Goal: Information Seeking & Learning: Learn about a topic

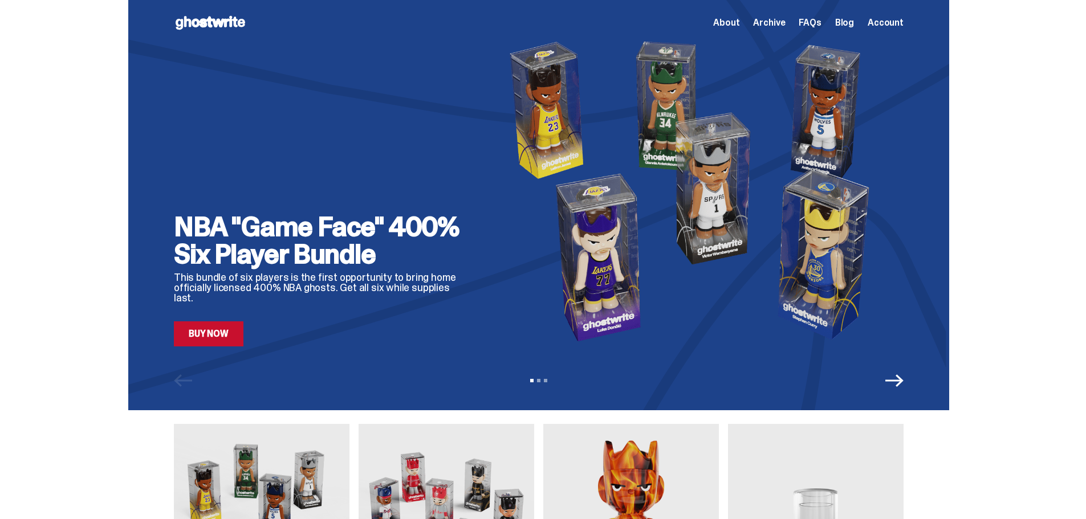
click at [899, 380] on icon "Next" at bounding box center [894, 381] width 18 height 18
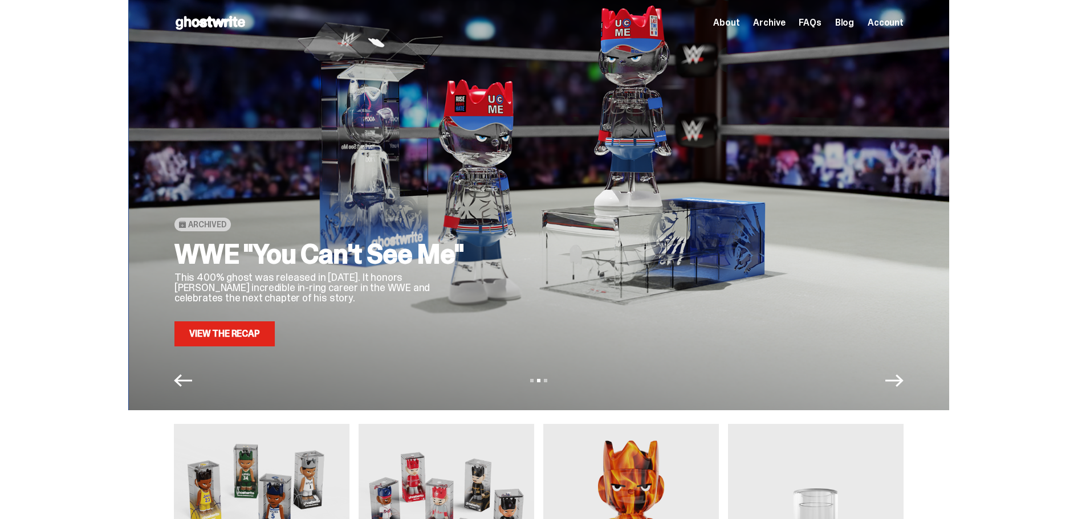
click at [899, 380] on icon "Next" at bounding box center [894, 381] width 18 height 18
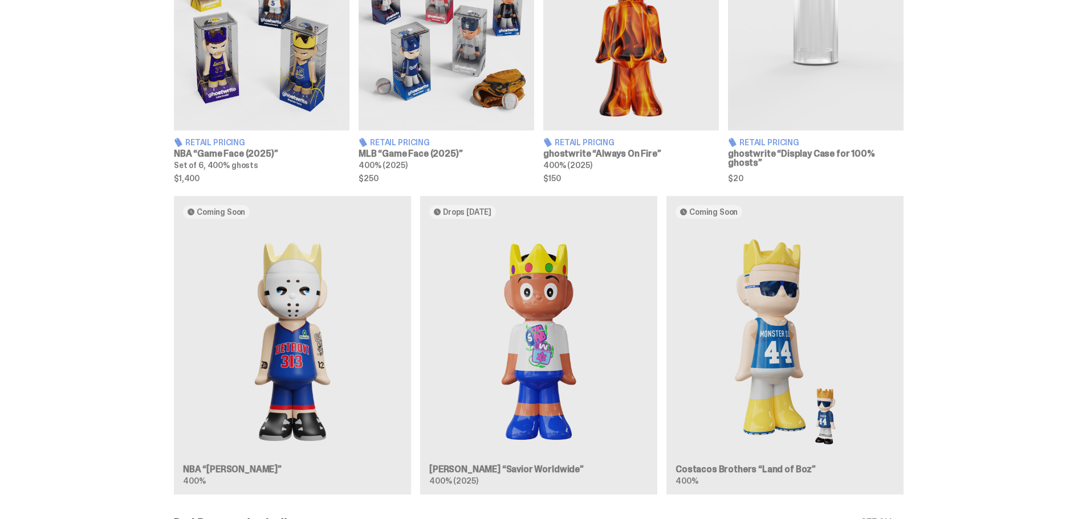
scroll to position [570, 0]
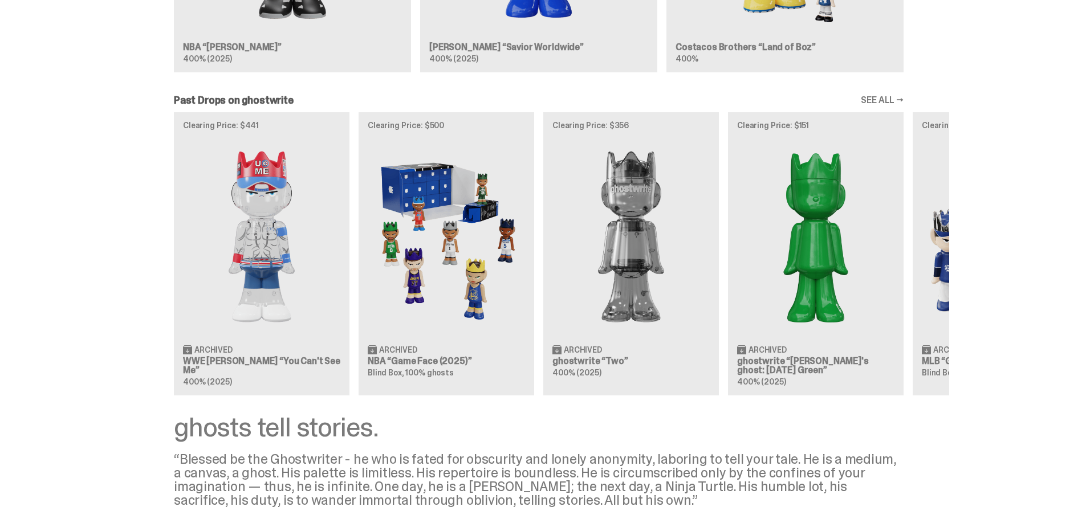
scroll to position [1049, 0]
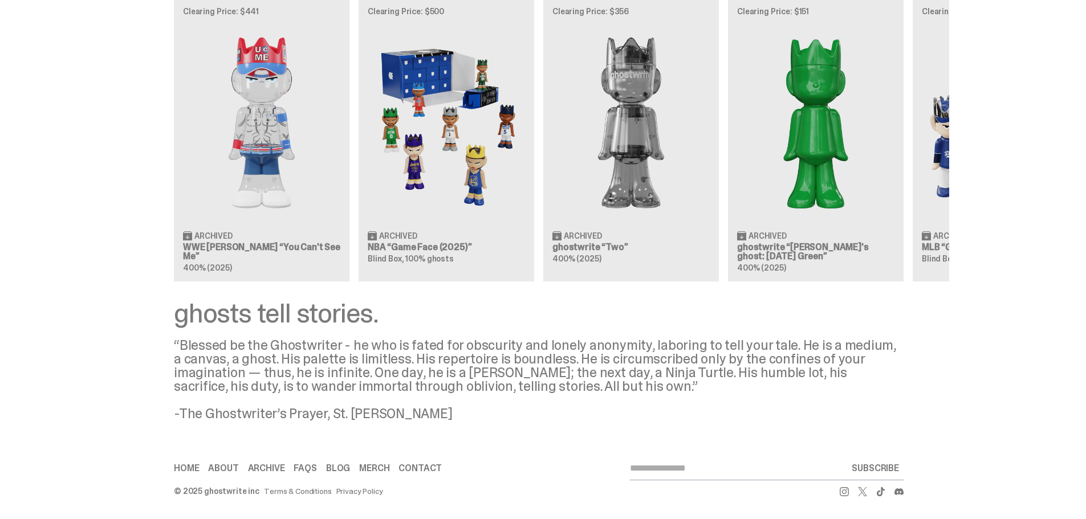
click at [250, 316] on div "ghosts tell stories." at bounding box center [538, 313] width 729 height 27
click at [309, 225] on div "Clearing Price: $441 Archived WWE John Cena “You Can't See Me” 400% (2025) Clea…" at bounding box center [538, 139] width 821 height 283
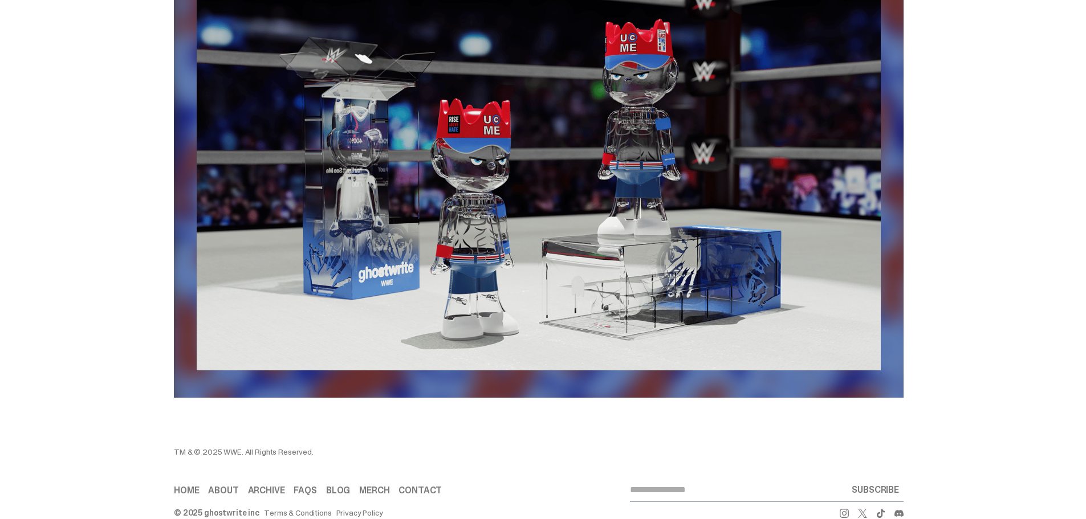
scroll to position [1710, 0]
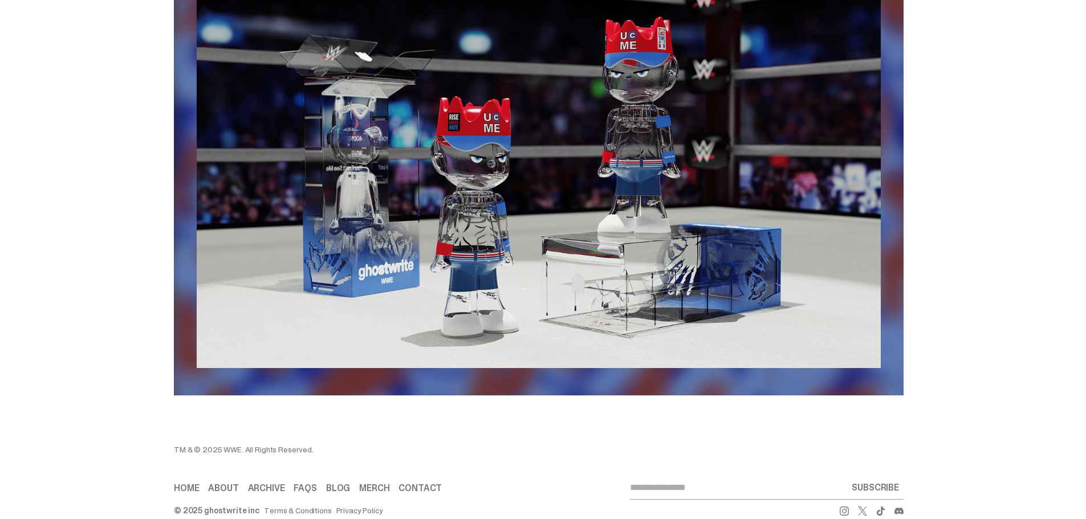
click at [307, 493] on link "FAQs" at bounding box center [304, 488] width 23 height 9
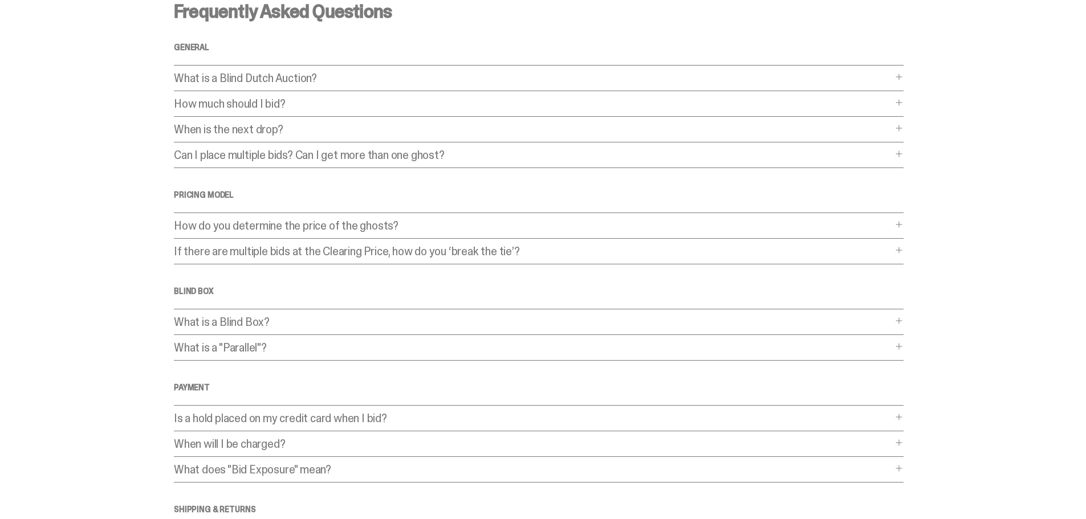
scroll to position [114, 0]
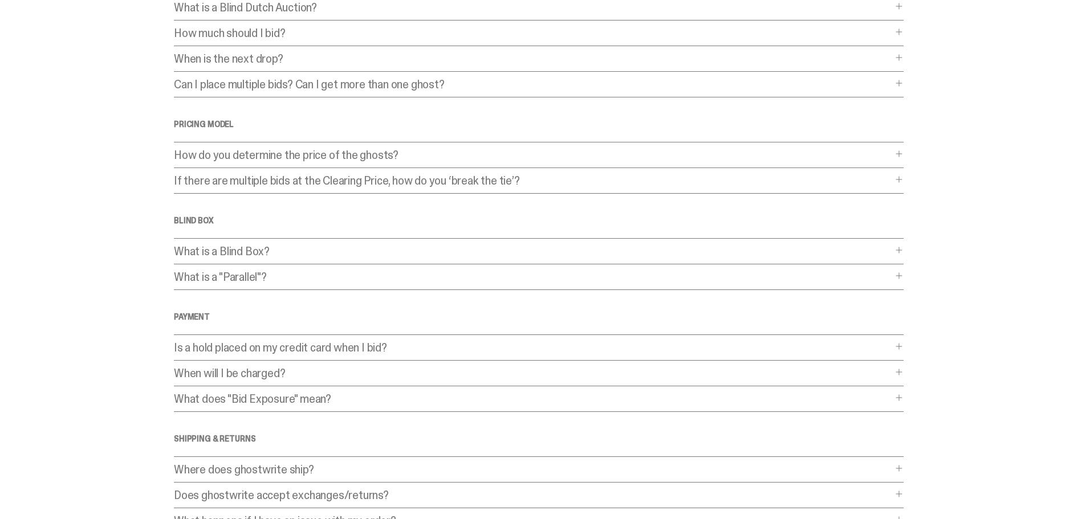
click at [903, 346] on span at bounding box center [898, 346] width 9 height 9
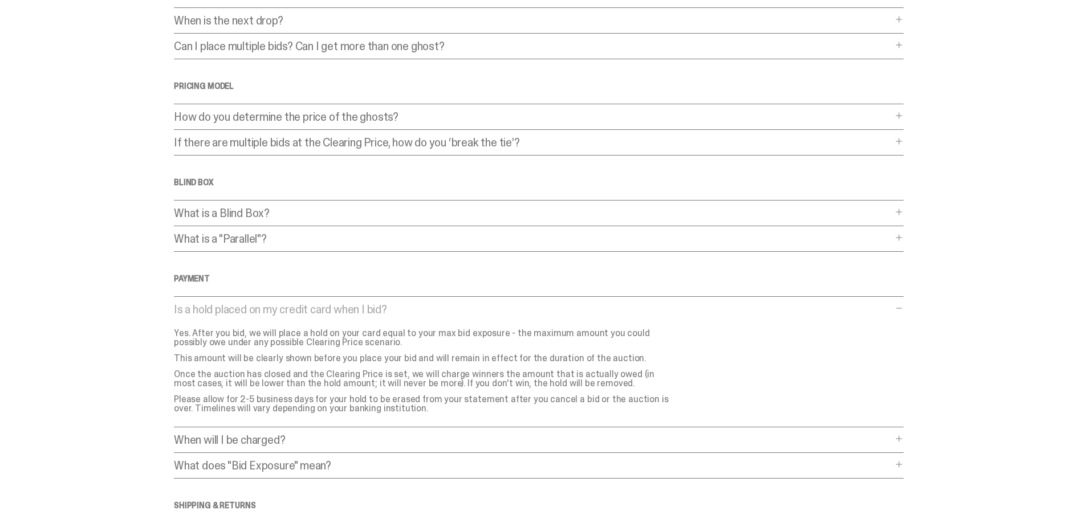
scroll to position [171, 0]
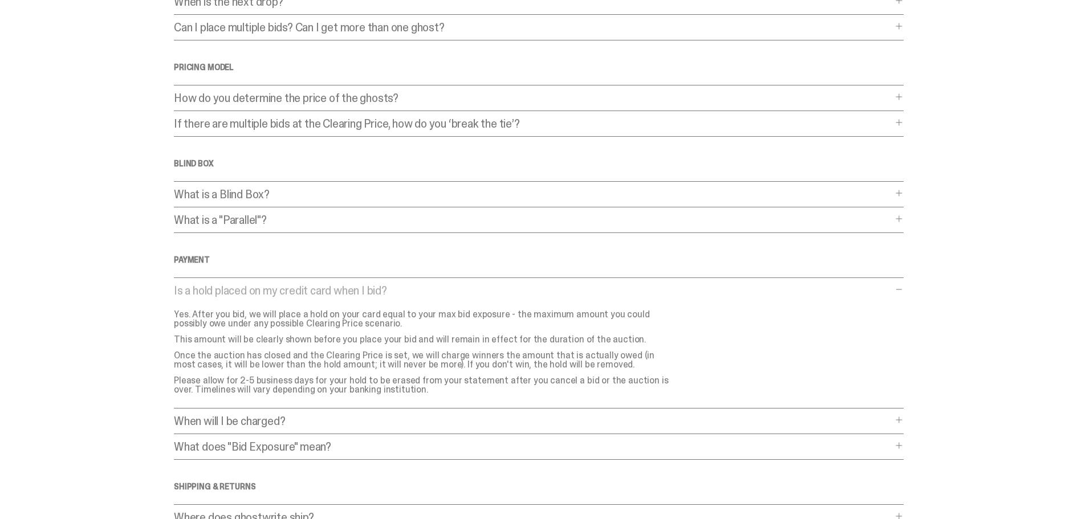
click at [903, 421] on span at bounding box center [898, 419] width 9 height 9
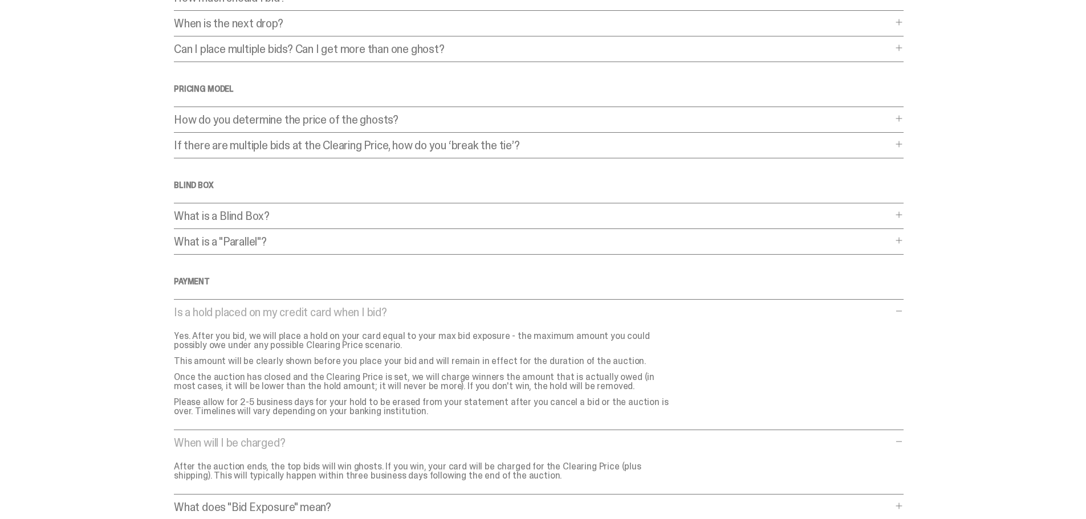
scroll to position [114, 0]
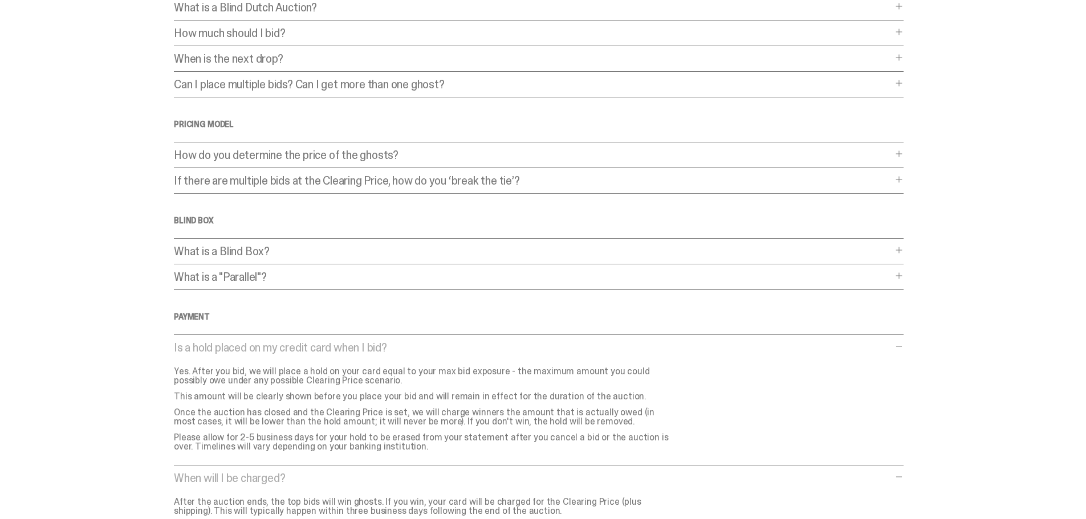
click at [902, 155] on span at bounding box center [898, 153] width 9 height 9
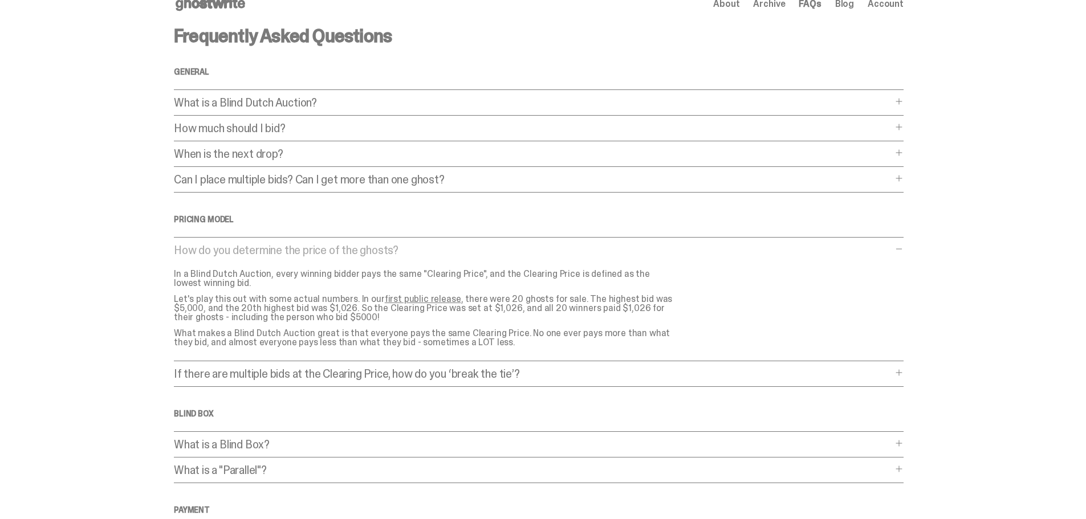
scroll to position [0, 0]
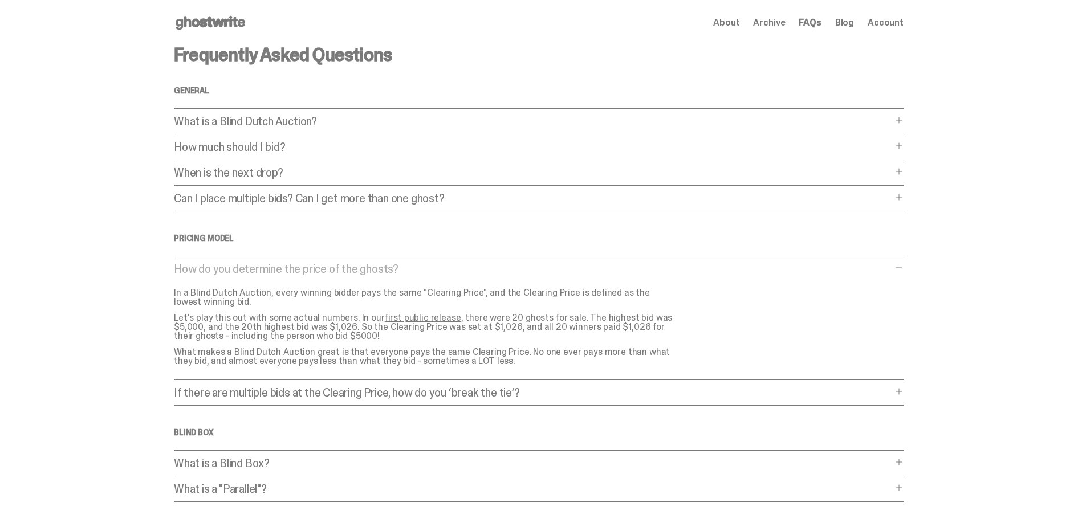
click at [899, 146] on span at bounding box center [898, 145] width 9 height 9
